Goal: Information Seeking & Learning: Learn about a topic

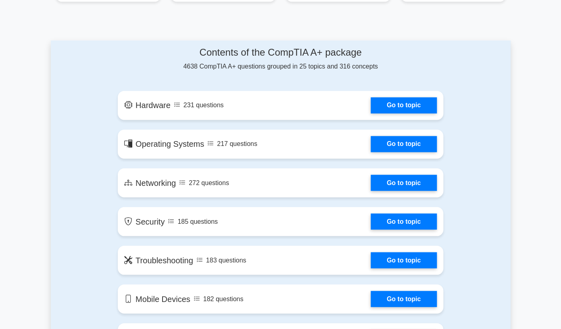
scroll to position [398, 0]
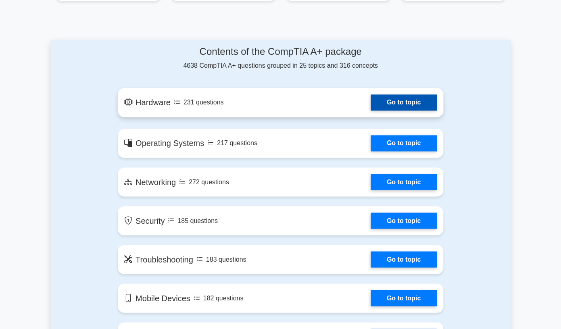
click at [409, 98] on link "Go to topic" at bounding box center [404, 102] width 66 height 16
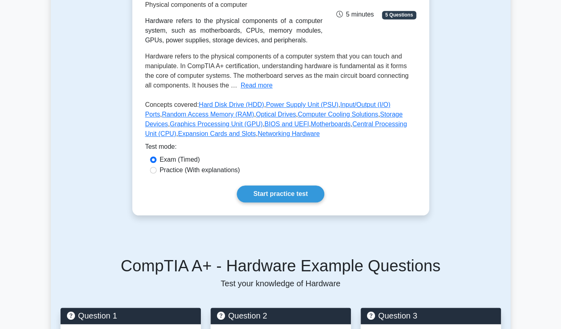
scroll to position [140, 0]
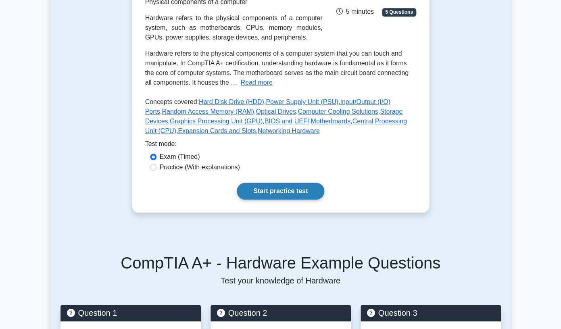
click at [285, 194] on link "Start practice test" at bounding box center [281, 191] width 88 height 17
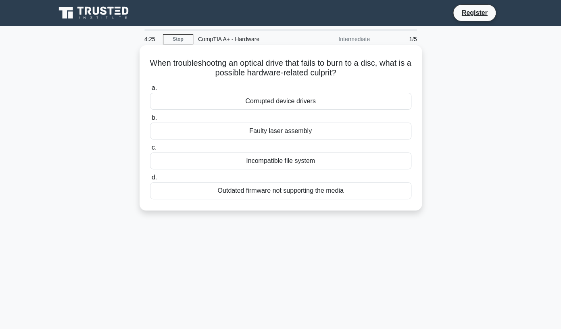
click at [279, 191] on div "Outdated firmware not supporting the media" at bounding box center [280, 190] width 261 height 17
click at [150, 180] on input "d. Outdated firmware not supporting the media" at bounding box center [150, 177] width 0 height 5
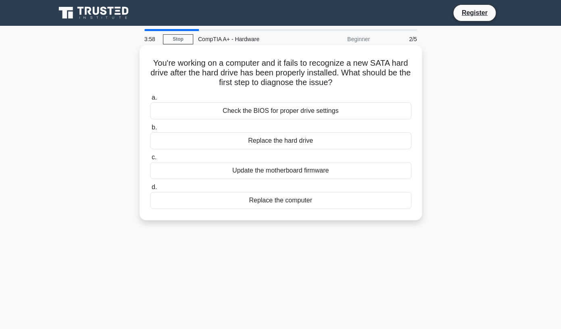
click at [299, 112] on div "Check the BIOS for proper drive settings" at bounding box center [280, 110] width 261 height 17
click at [150, 100] on input "a. Check the BIOS for proper drive settings" at bounding box center [150, 97] width 0 height 5
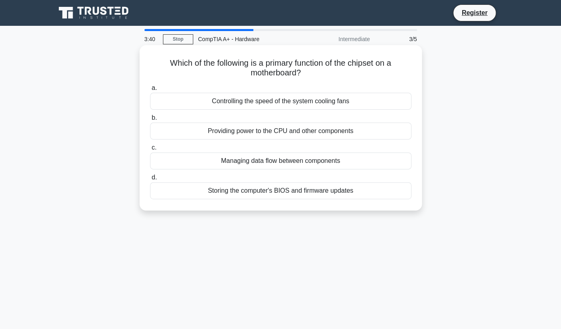
click at [313, 163] on div "Managing data flow between components" at bounding box center [280, 161] width 261 height 17
click at [150, 151] on input "c. Managing data flow between components" at bounding box center [150, 147] width 0 height 5
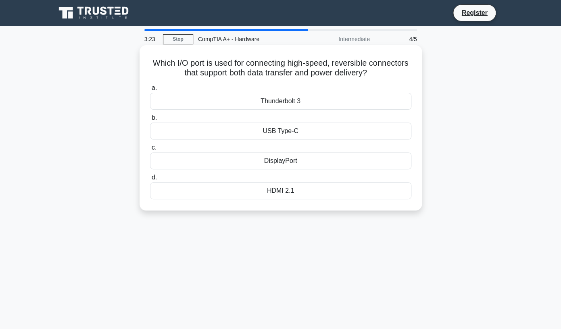
click at [306, 131] on div "USB Type-C" at bounding box center [280, 131] width 261 height 17
click at [150, 121] on input "b. USB Type-C" at bounding box center [150, 117] width 0 height 5
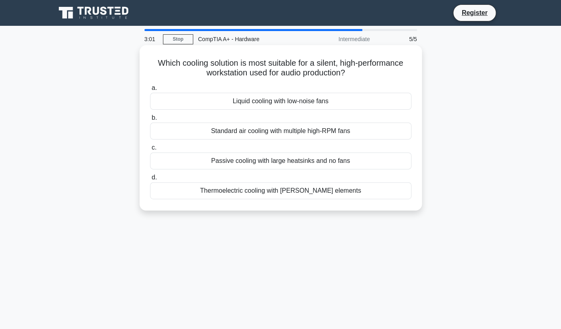
click at [300, 162] on div "Passive cooling with large heatsinks and no fans" at bounding box center [280, 161] width 261 height 17
click at [150, 151] on input "c. Passive cooling with large heatsinks and no fans" at bounding box center [150, 147] width 0 height 5
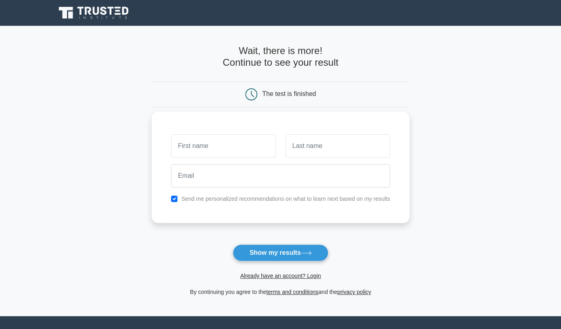
click at [215, 141] on input "text" at bounding box center [223, 145] width 105 height 23
type input "FUNKE"
type input "AGUNBIADE"
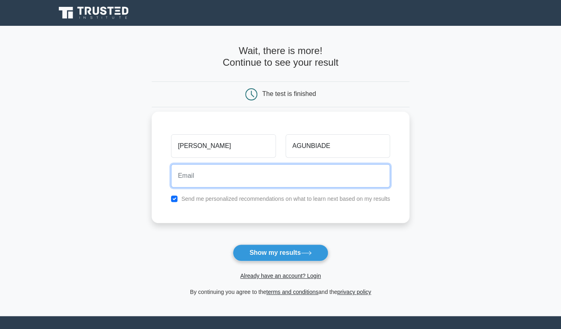
type input "fosea1213@gmail.com"
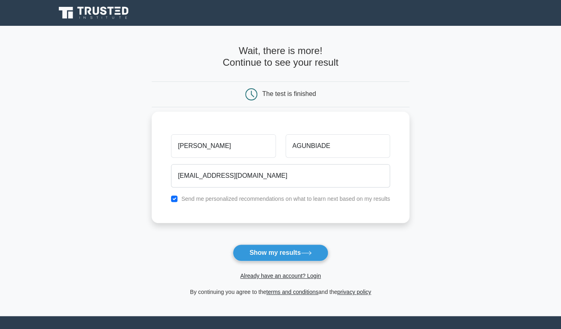
click at [174, 203] on div "Send me personalized recommendations on what to learn next based on my results" at bounding box center [280, 199] width 229 height 10
click at [177, 199] on input "checkbox" at bounding box center [174, 199] width 6 height 6
checkbox input "false"
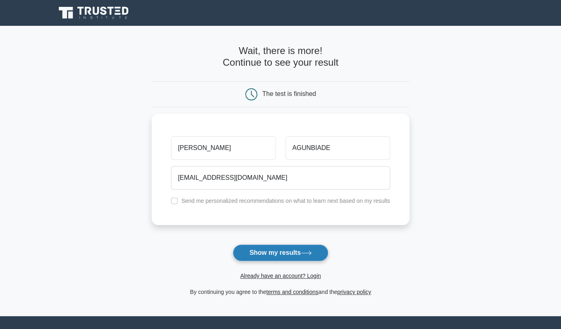
click at [289, 253] on button "Show my results" at bounding box center [280, 253] width 95 height 17
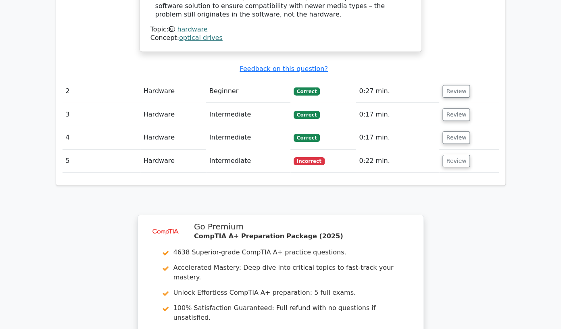
scroll to position [903, 0]
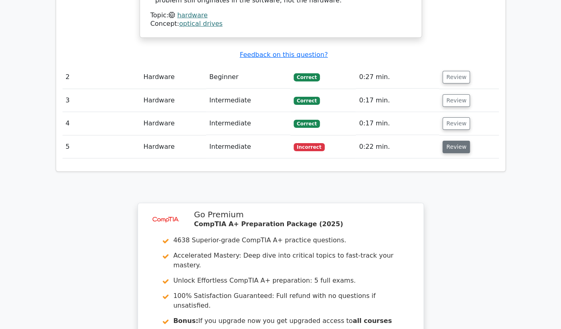
click at [450, 141] on button "Review" at bounding box center [456, 147] width 27 height 13
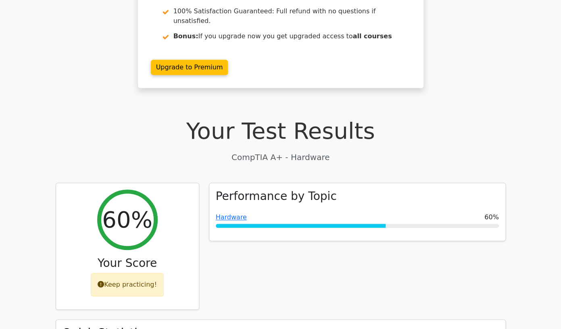
scroll to position [0, 0]
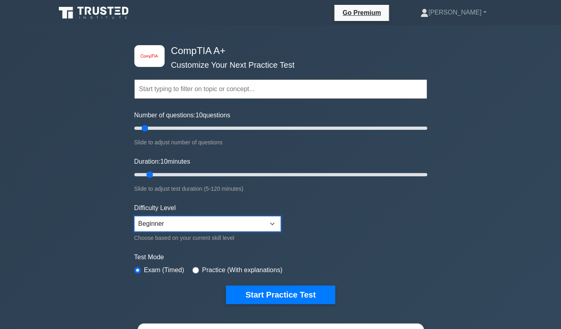
select select "expert"
click option "Expert" at bounding box center [0, 0] width 0 height 0
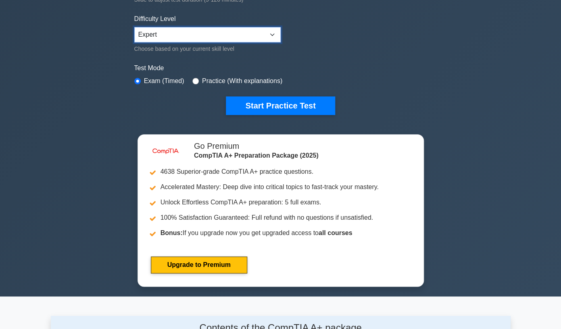
scroll to position [191, 0]
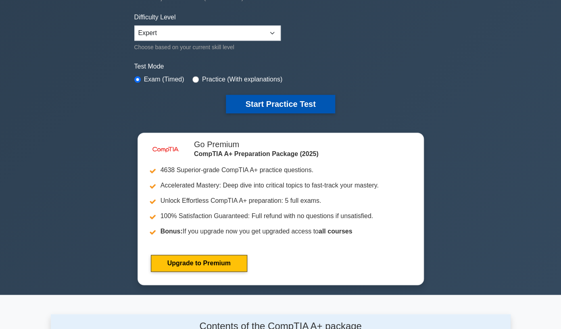
click at [301, 102] on button "Start Practice Test" at bounding box center [280, 104] width 109 height 19
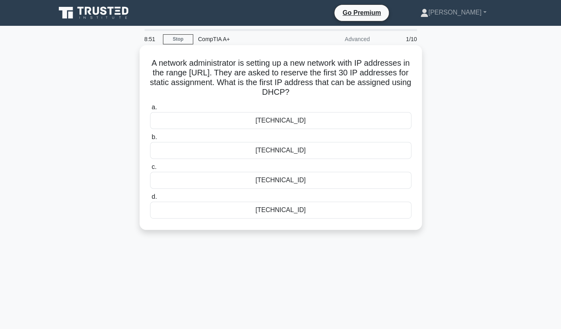
click at [314, 209] on div "[TECHNICAL_ID]" at bounding box center [280, 210] width 261 height 17
click at [150, 200] on input "d. [TECHNICAL_ID]" at bounding box center [150, 196] width 0 height 5
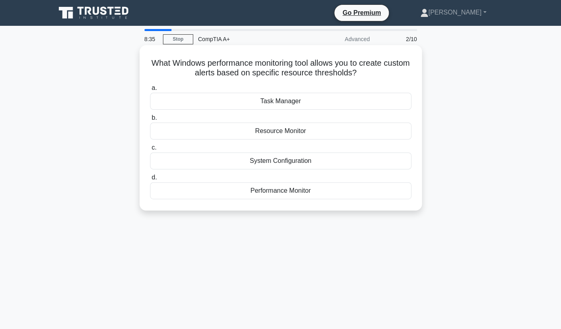
click at [315, 192] on div "Performance Monitor" at bounding box center [280, 190] width 261 height 17
click at [150, 180] on input "d. Performance Monitor" at bounding box center [150, 177] width 0 height 5
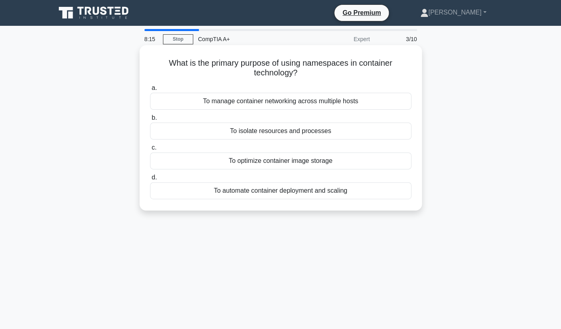
click at [314, 130] on div "To isolate resources and processes" at bounding box center [280, 131] width 261 height 17
click at [150, 121] on input "b. To isolate resources and processes" at bounding box center [150, 117] width 0 height 5
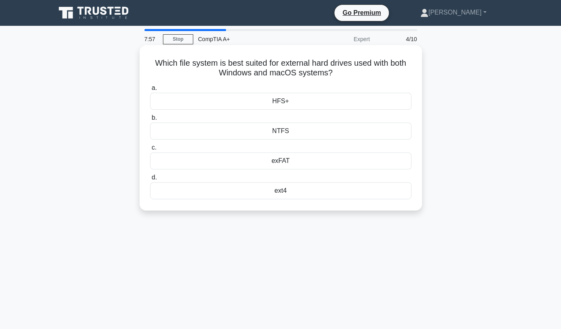
click at [288, 163] on div "exFAT" at bounding box center [280, 161] width 261 height 17
click at [150, 151] on input "c. exFAT" at bounding box center [150, 147] width 0 height 5
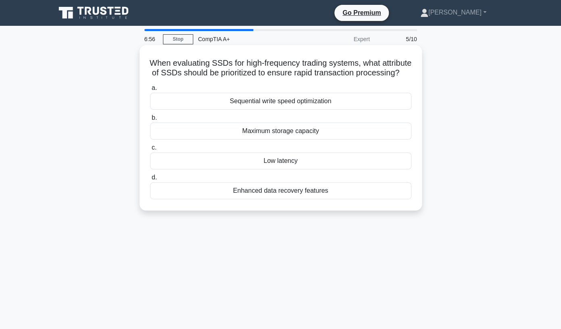
click at [308, 135] on div "Maximum storage capacity" at bounding box center [280, 131] width 261 height 17
click at [150, 121] on input "b. Maximum storage capacity" at bounding box center [150, 117] width 0 height 5
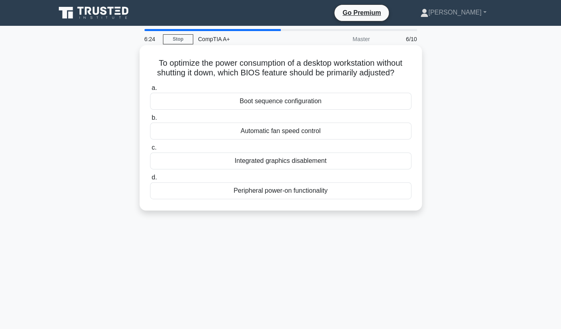
click at [306, 196] on div "Peripheral power-on functionality" at bounding box center [280, 190] width 261 height 17
click at [150, 180] on input "d. Peripheral power-on functionality" at bounding box center [150, 177] width 0 height 5
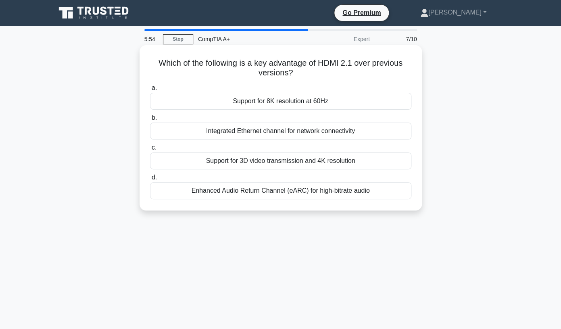
click at [312, 103] on div "Support for 8K resolution at 60Hz" at bounding box center [280, 101] width 261 height 17
click at [150, 91] on input "a. Support for 8K resolution at 60Hz" at bounding box center [150, 88] width 0 height 5
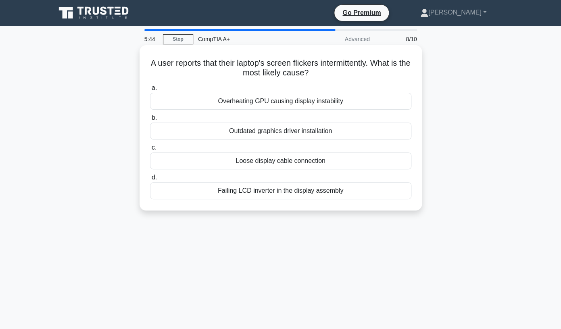
click at [303, 132] on div "Outdated graphics driver installation" at bounding box center [280, 131] width 261 height 17
click at [150, 121] on input "b. Outdated graphics driver installation" at bounding box center [150, 117] width 0 height 5
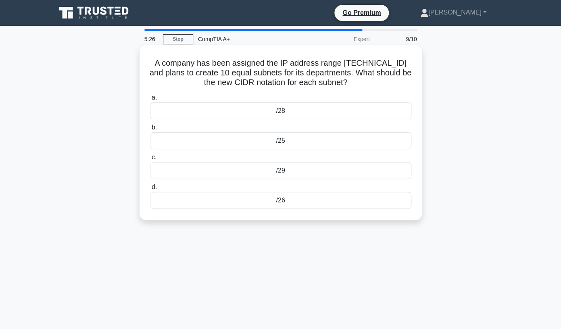
click at [301, 109] on div "/28" at bounding box center [280, 110] width 261 height 17
click at [150, 100] on input "a. /28" at bounding box center [150, 97] width 0 height 5
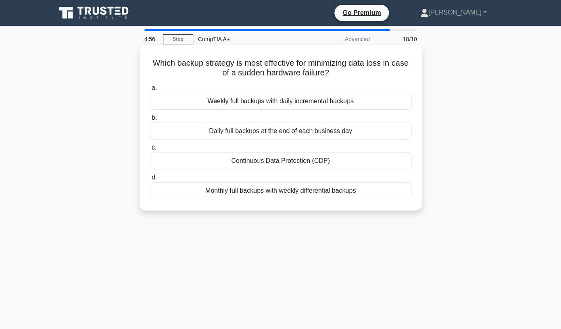
click at [290, 164] on div "Continuous Data Protection (CDP)" at bounding box center [280, 161] width 261 height 17
click at [150, 151] on input "c. Continuous Data Protection (CDP)" at bounding box center [150, 147] width 0 height 5
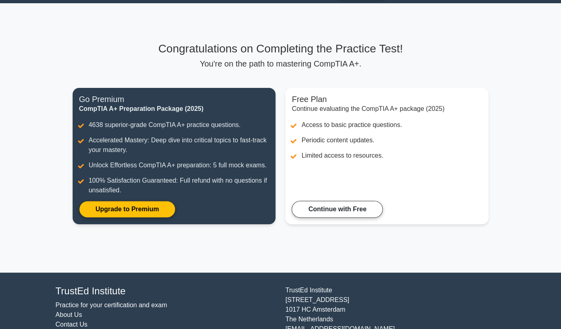
scroll to position [55, 0]
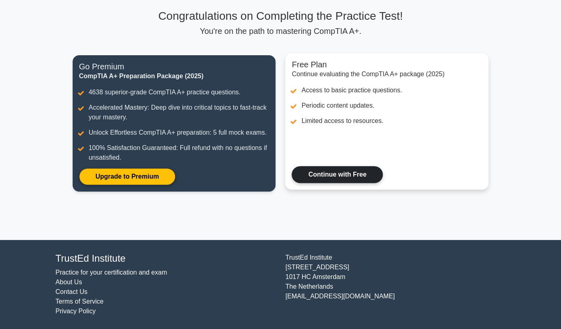
click at [339, 177] on link "Continue with Free" at bounding box center [337, 174] width 91 height 17
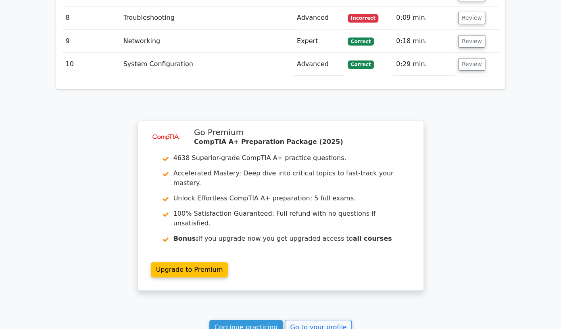
scroll to position [1248, 0]
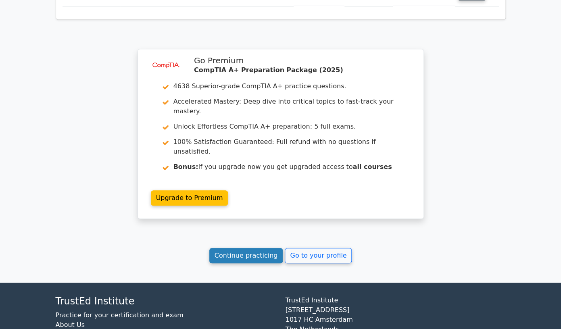
click at [259, 248] on link "Continue practicing" at bounding box center [246, 255] width 74 height 15
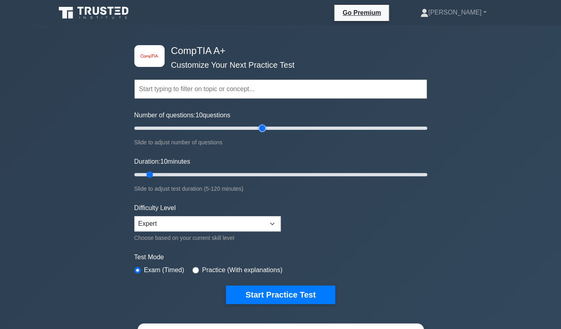
click at [264, 130] on input "Number of questions: 10 questions" at bounding box center [280, 128] width 293 height 10
type input "100"
click at [278, 128] on input "Number of questions: 100 questions" at bounding box center [280, 128] width 293 height 10
click at [281, 175] on input "Duration: 65 minutes" at bounding box center [280, 175] width 293 height 10
click at [318, 174] on input "Duration: 80 minutes" at bounding box center [280, 175] width 293 height 10
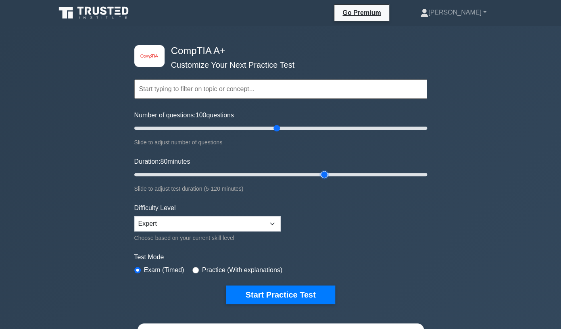
click at [330, 172] on input "Duration: 80 minutes" at bounding box center [280, 175] width 293 height 10
drag, startPoint x: 326, startPoint y: 173, endPoint x: 346, endPoint y: 172, distance: 20.2
type input "90"
click at [346, 172] on input "Duration: 90 minutes" at bounding box center [280, 175] width 293 height 10
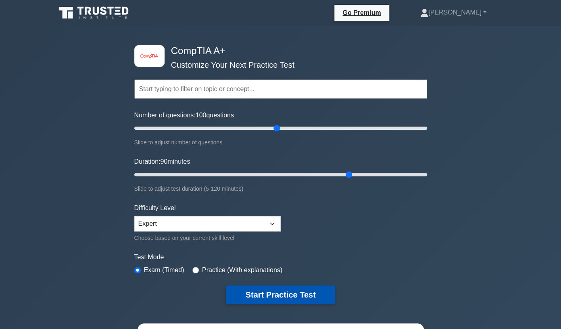
click at [286, 290] on button "Start Practice Test" at bounding box center [280, 295] width 109 height 19
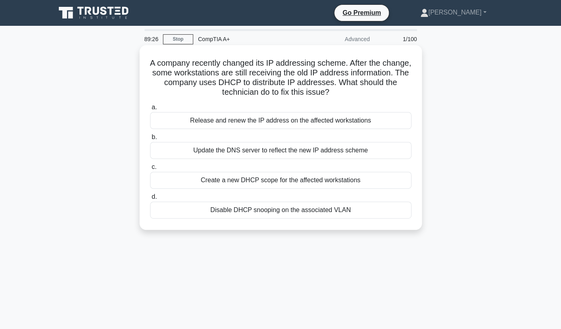
click at [272, 153] on div "Update the DNS server to reflect the new IP address scheme" at bounding box center [280, 150] width 261 height 17
click at [150, 140] on input "b. Update the DNS server to reflect the new IP address scheme" at bounding box center [150, 137] width 0 height 5
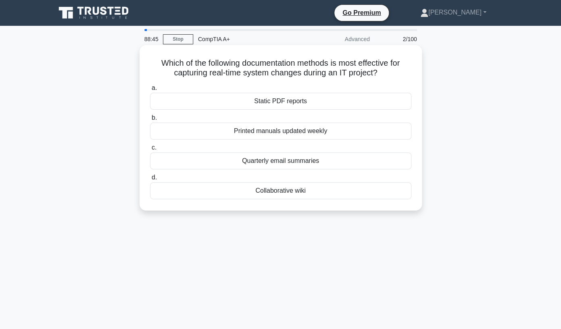
drag, startPoint x: 159, startPoint y: 63, endPoint x: 320, endPoint y: 191, distance: 205.9
click at [320, 191] on div "Which of the following documentation methods is most effective for capturing re…" at bounding box center [281, 127] width 276 height 159
copy div "a. Static PDF reports b. Printed manuals updated weekly c. Quarterly email summ…"
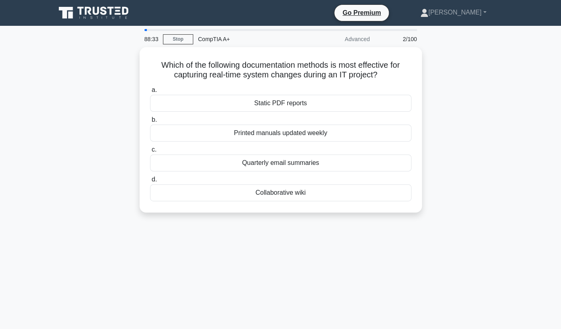
click at [333, 232] on div "88:33 Stop CompTIA A+ Advanced 2/100 Which of the following documentation metho…" at bounding box center [281, 231] width 460 height 404
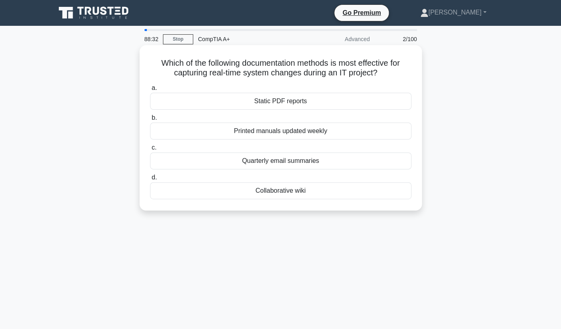
click at [302, 194] on div "Collaborative wiki" at bounding box center [280, 190] width 261 height 17
click at [150, 180] on input "d. Collaborative wiki" at bounding box center [150, 177] width 0 height 5
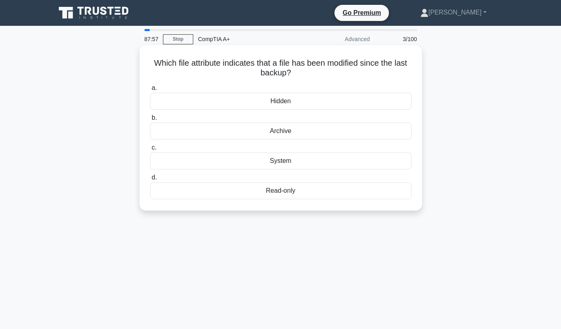
click at [289, 162] on div "System" at bounding box center [280, 161] width 261 height 17
click at [150, 151] on input "c. System" at bounding box center [150, 147] width 0 height 5
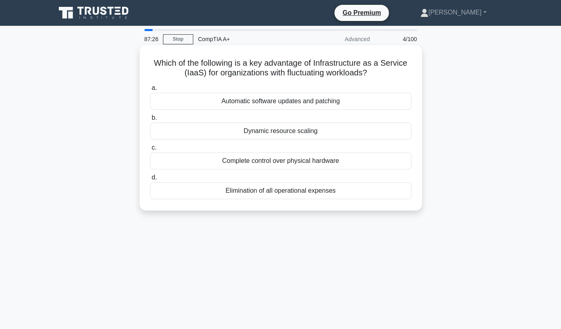
click at [282, 103] on div "Automatic software updates and patching" at bounding box center [280, 101] width 261 height 17
click at [150, 91] on input "a. Automatic software updates and patching" at bounding box center [150, 88] width 0 height 5
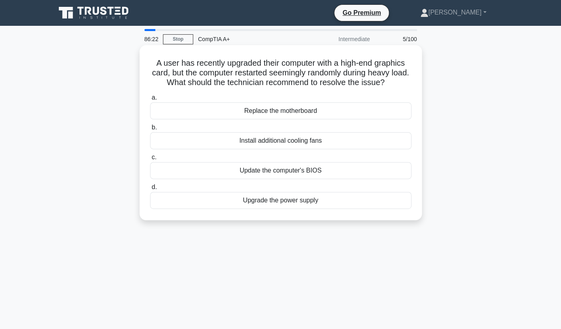
click at [298, 174] on div "Update the computer's BIOS" at bounding box center [280, 170] width 261 height 17
click at [150, 160] on input "c. Update the computer's BIOS" at bounding box center [150, 157] width 0 height 5
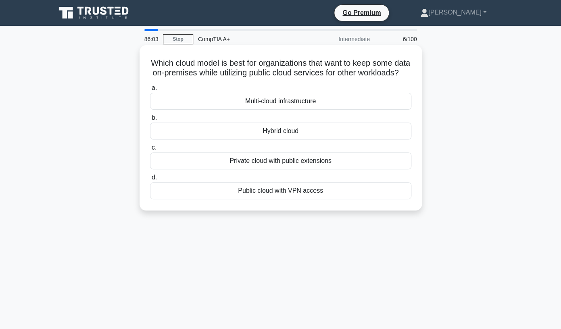
click at [304, 134] on div "Hybrid cloud" at bounding box center [280, 131] width 261 height 17
click at [150, 121] on input "b. Hybrid cloud" at bounding box center [150, 117] width 0 height 5
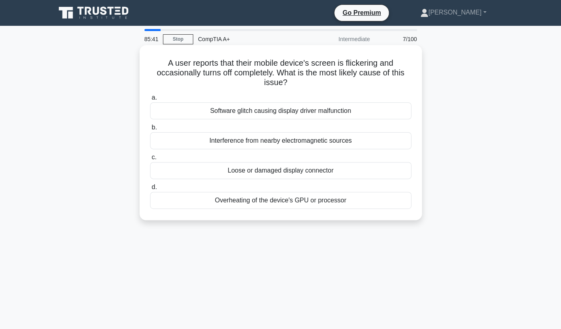
click at [307, 168] on div "Loose or damaged display connector" at bounding box center [280, 170] width 261 height 17
click at [150, 160] on input "c. Loose or damaged display connector" at bounding box center [150, 157] width 0 height 5
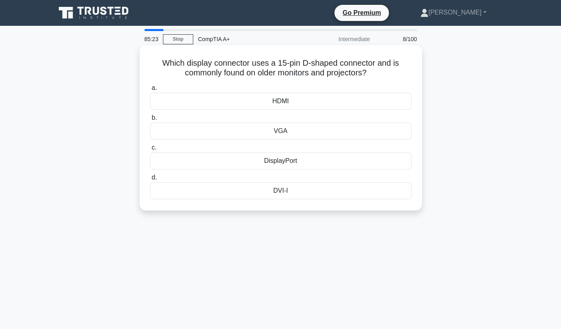
click at [304, 133] on div "VGA" at bounding box center [280, 131] width 261 height 17
click at [150, 121] on input "b. VGA" at bounding box center [150, 117] width 0 height 5
click at [301, 164] on div "SMTP" at bounding box center [280, 161] width 261 height 17
click at [150, 151] on input "c. SMTP" at bounding box center [150, 147] width 0 height 5
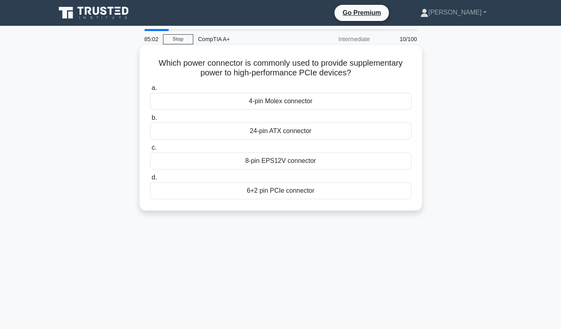
click at [303, 132] on div "24-pin ATX connector" at bounding box center [280, 131] width 261 height 17
click at [150, 121] on input "b. 24-pin ATX connector" at bounding box center [150, 117] width 0 height 5
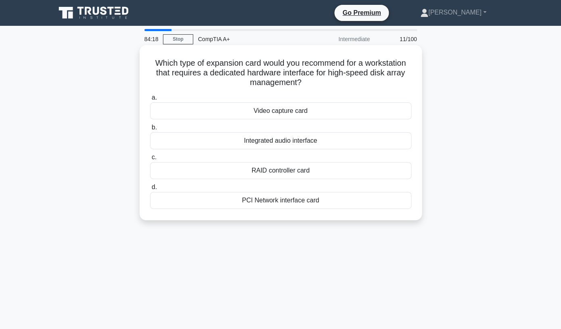
click at [292, 168] on div "RAID controller card" at bounding box center [280, 170] width 261 height 17
click at [150, 160] on input "c. RAID controller card" at bounding box center [150, 157] width 0 height 5
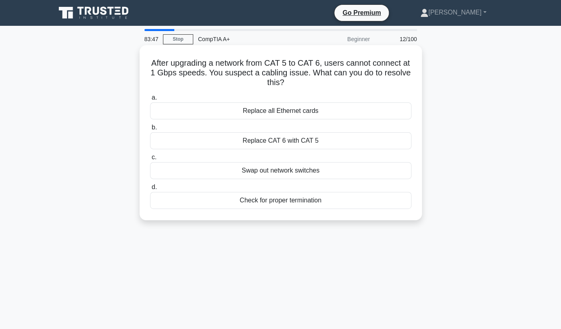
click at [310, 202] on div "Check for proper termination" at bounding box center [280, 200] width 261 height 17
click at [150, 190] on input "d. Check for proper termination" at bounding box center [150, 187] width 0 height 5
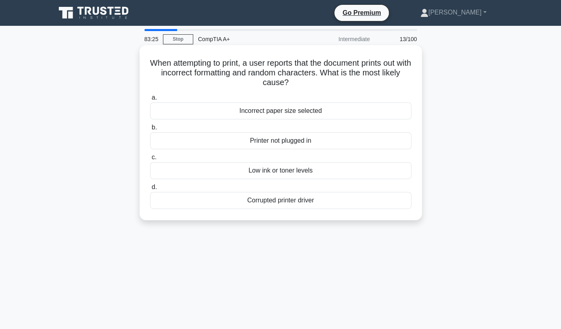
click at [310, 202] on div "Corrupted printer driver" at bounding box center [280, 200] width 261 height 17
click at [150, 190] on input "d. Corrupted printer driver" at bounding box center [150, 187] width 0 height 5
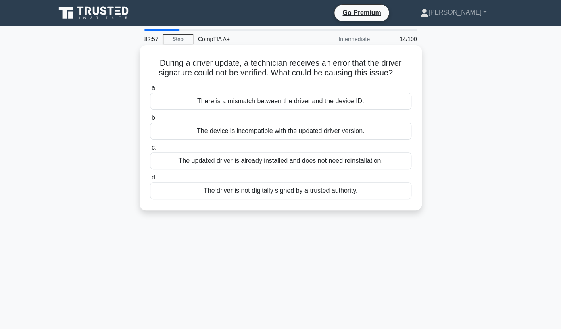
click at [314, 192] on div "The driver is not digitally signed by a trusted authority." at bounding box center [280, 190] width 261 height 17
click at [150, 180] on input "d. The driver is not digitally signed by a trusted authority." at bounding box center [150, 177] width 0 height 5
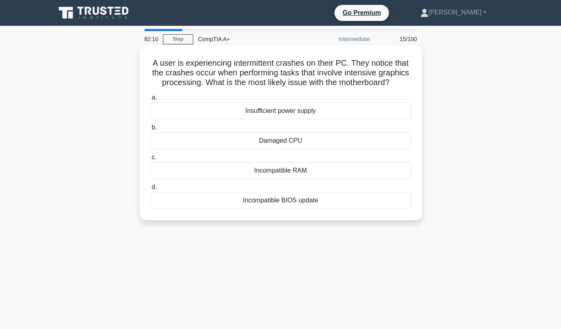
click at [310, 175] on div "Incompatible RAM" at bounding box center [280, 170] width 261 height 17
click at [150, 160] on input "c. Incompatible RAM" at bounding box center [150, 157] width 0 height 5
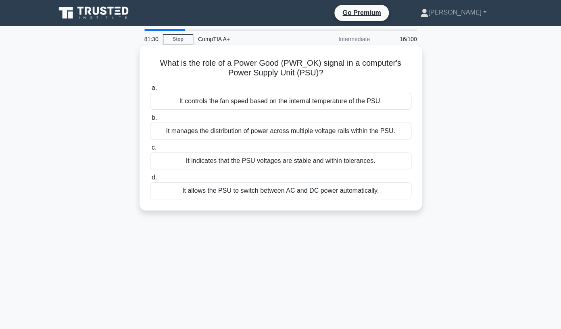
click at [307, 135] on div "It manages the distribution of power across multiple voltage rails within the P…" at bounding box center [280, 131] width 261 height 17
click at [150, 121] on input "b. It manages the distribution of power across multiple voltage rails within th…" at bounding box center [150, 117] width 0 height 5
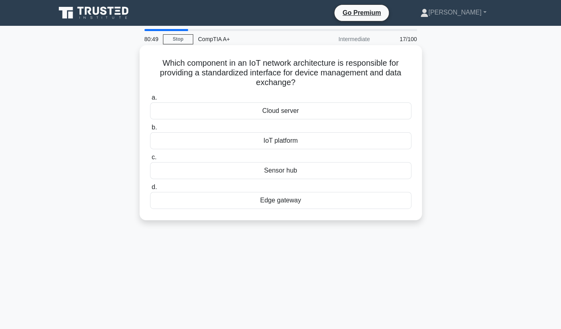
click at [332, 168] on div "Sensor hub" at bounding box center [280, 170] width 261 height 17
click at [150, 160] on input "c. Sensor hub" at bounding box center [150, 157] width 0 height 5
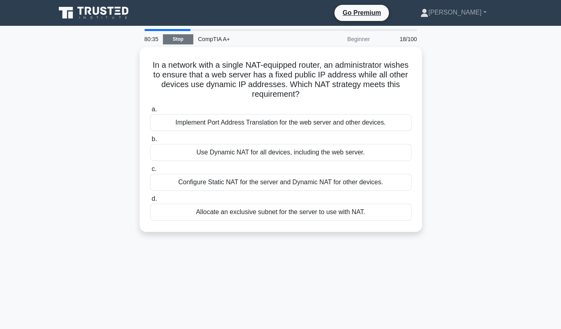
click at [184, 39] on link "Stop" at bounding box center [178, 39] width 30 height 10
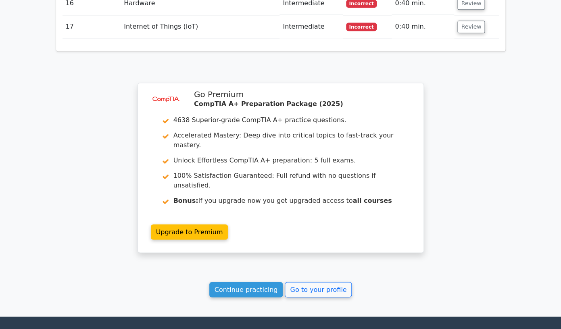
scroll to position [1491, 0]
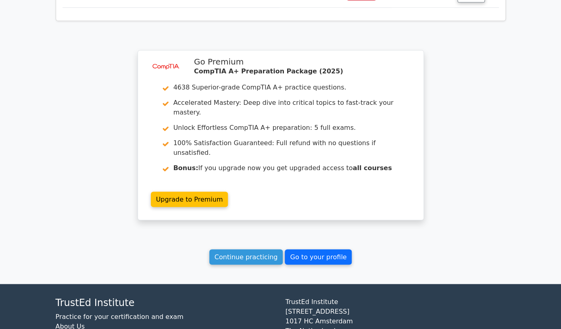
click at [305, 249] on link "Go to your profile" at bounding box center [318, 256] width 67 height 15
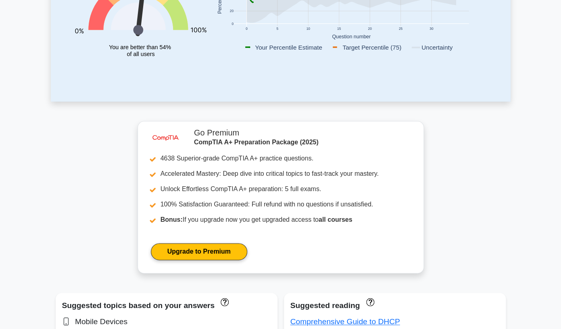
scroll to position [195, 0]
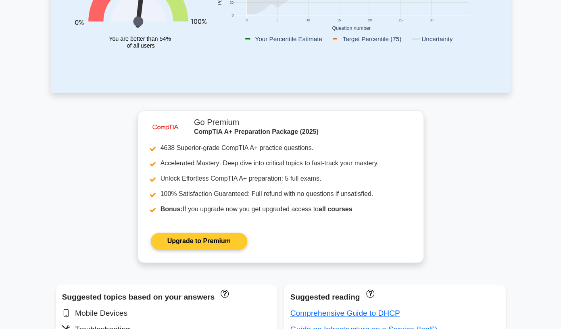
click at [214, 245] on link "Upgrade to Premium" at bounding box center [199, 241] width 96 height 17
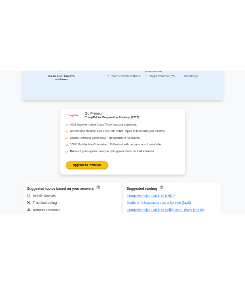
scroll to position [226, 0]
